Goal: Information Seeking & Learning: Learn about a topic

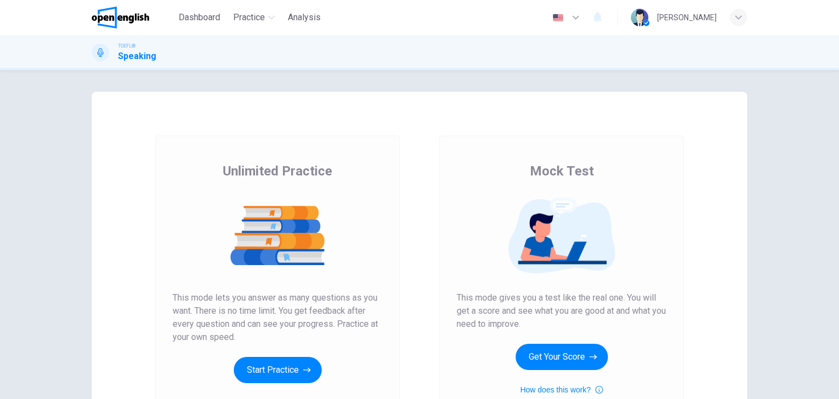
scroll to position [129, 0]
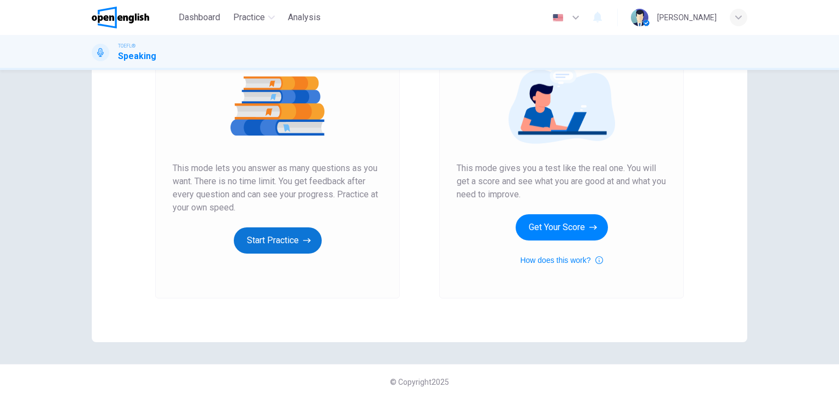
click at [289, 239] on button "Start Practice" at bounding box center [278, 240] width 88 height 26
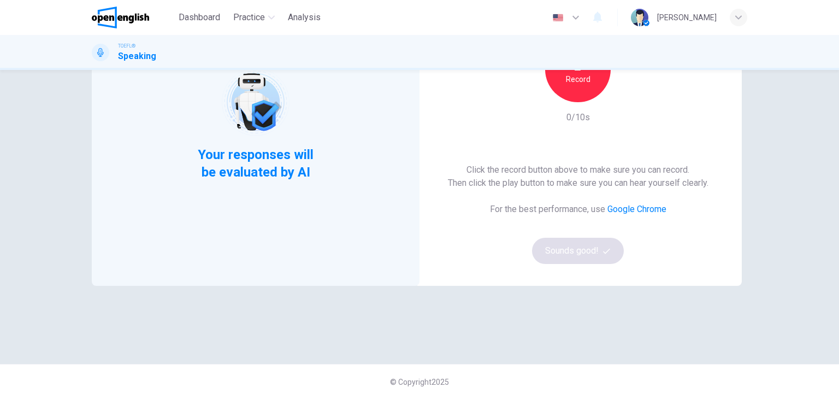
scroll to position [0, 0]
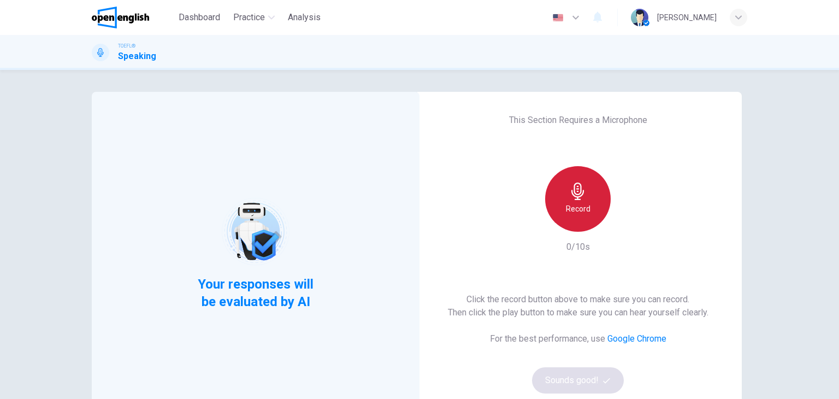
click at [572, 194] on icon "button" at bounding box center [577, 191] width 17 height 17
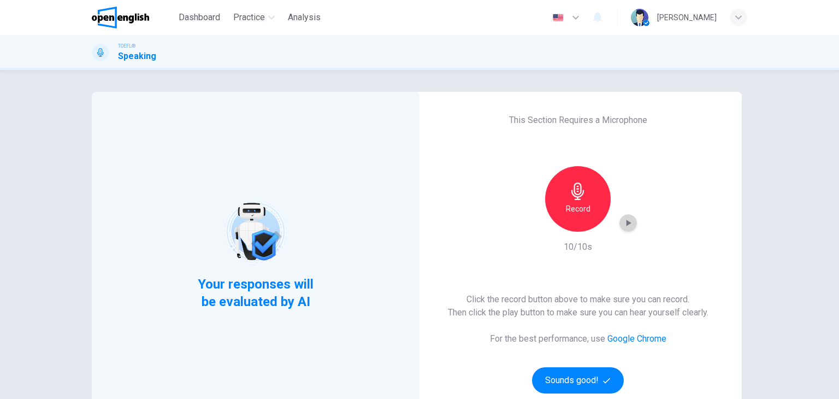
click at [623, 226] on icon "button" at bounding box center [628, 222] width 11 height 11
click at [576, 376] on button "Sounds good!" at bounding box center [578, 380] width 92 height 26
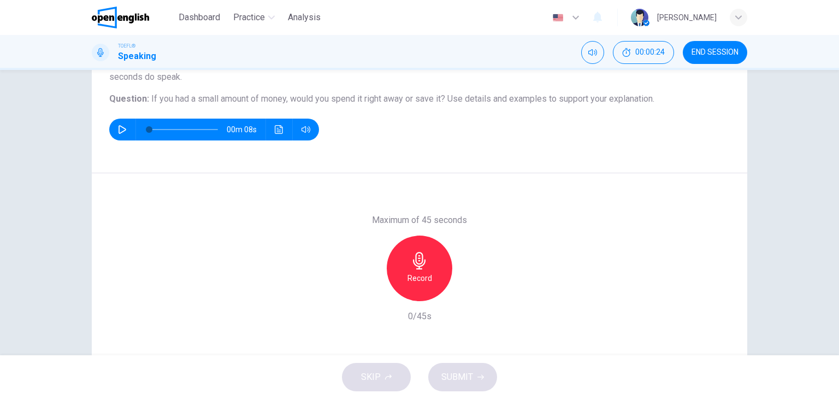
scroll to position [109, 0]
click at [119, 129] on icon "button" at bounding box center [122, 129] width 9 height 9
type input "*"
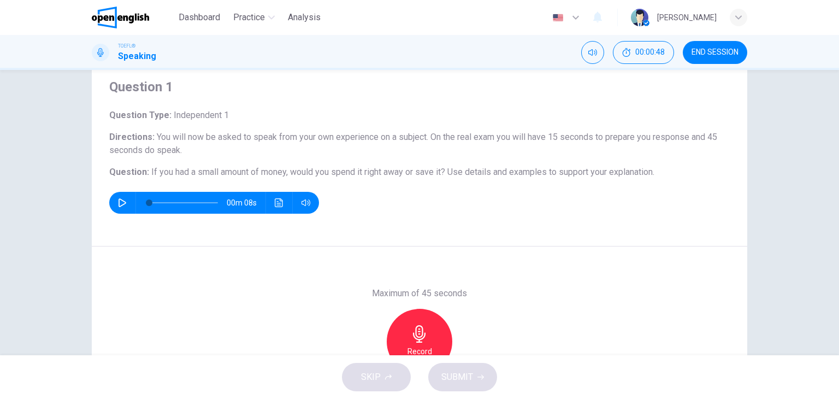
scroll to position [55, 0]
